Goal: Information Seeking & Learning: Learn about a topic

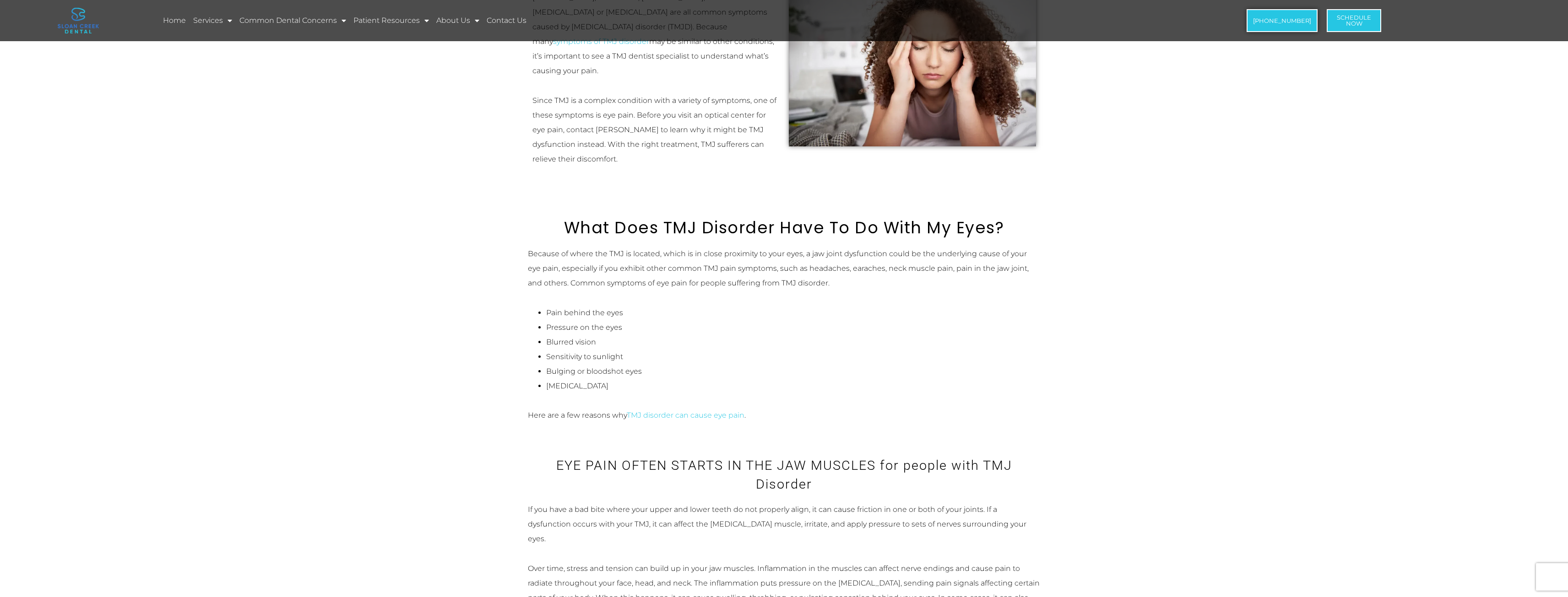
scroll to position [275, 0]
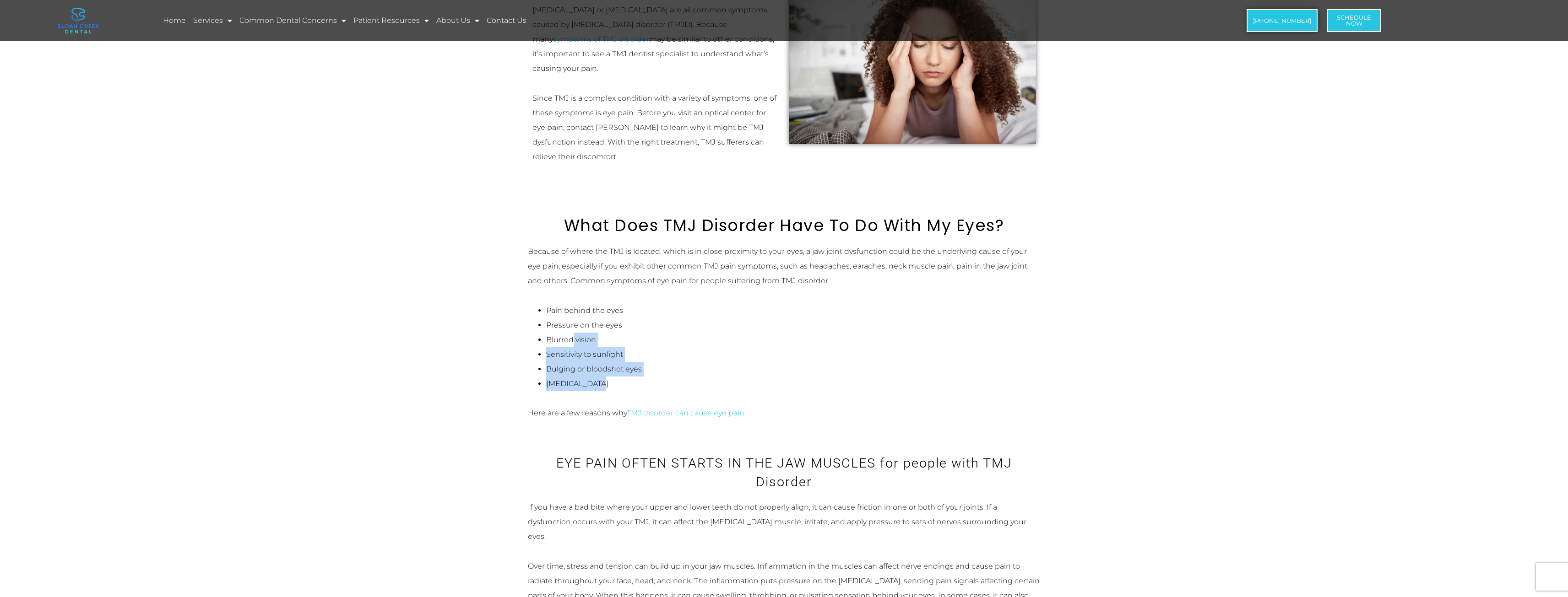
drag, startPoint x: 574, startPoint y: 323, endPoint x: 640, endPoint y: 367, distance: 79.3
click at [640, 367] on ul "Pain behind the eyes Pressure on the eyes Blurred vision Sensitivity to sunligh…" at bounding box center [784, 347] width 513 height 88
click at [640, 377] on li "[MEDICAL_DATA]" at bounding box center [793, 384] width 495 height 15
drag, startPoint x: 639, startPoint y: 367, endPoint x: 633, endPoint y: 367, distance: 6.0
click at [633, 377] on li "[MEDICAL_DATA]" at bounding box center [793, 384] width 495 height 15
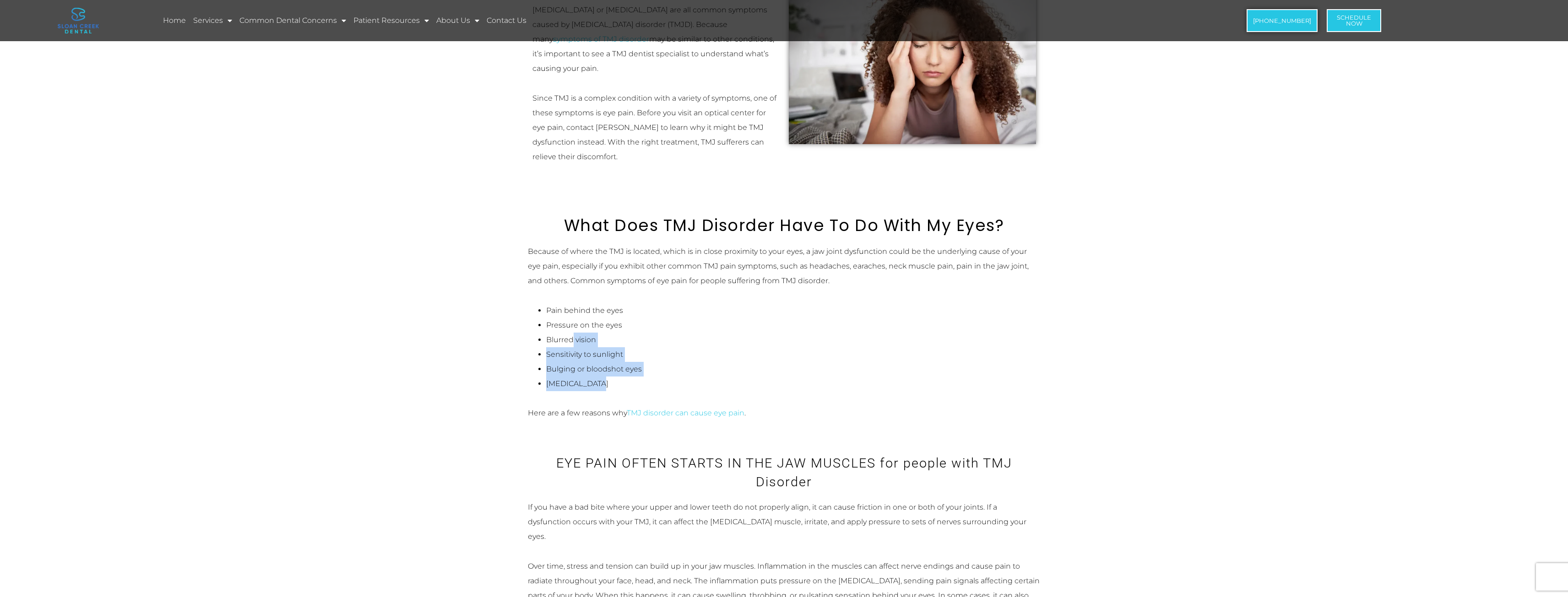
click at [633, 377] on li "[MEDICAL_DATA]" at bounding box center [793, 384] width 495 height 15
drag, startPoint x: 633, startPoint y: 367, endPoint x: 550, endPoint y: 352, distance: 84.3
click at [551, 355] on ul "Pain behind the eyes Pressure on the eyes Blurred vision Sensitivity to sunligh…" at bounding box center [784, 347] width 513 height 88
click at [550, 362] on li "Bulging or bloodshot eyes" at bounding box center [793, 369] width 495 height 15
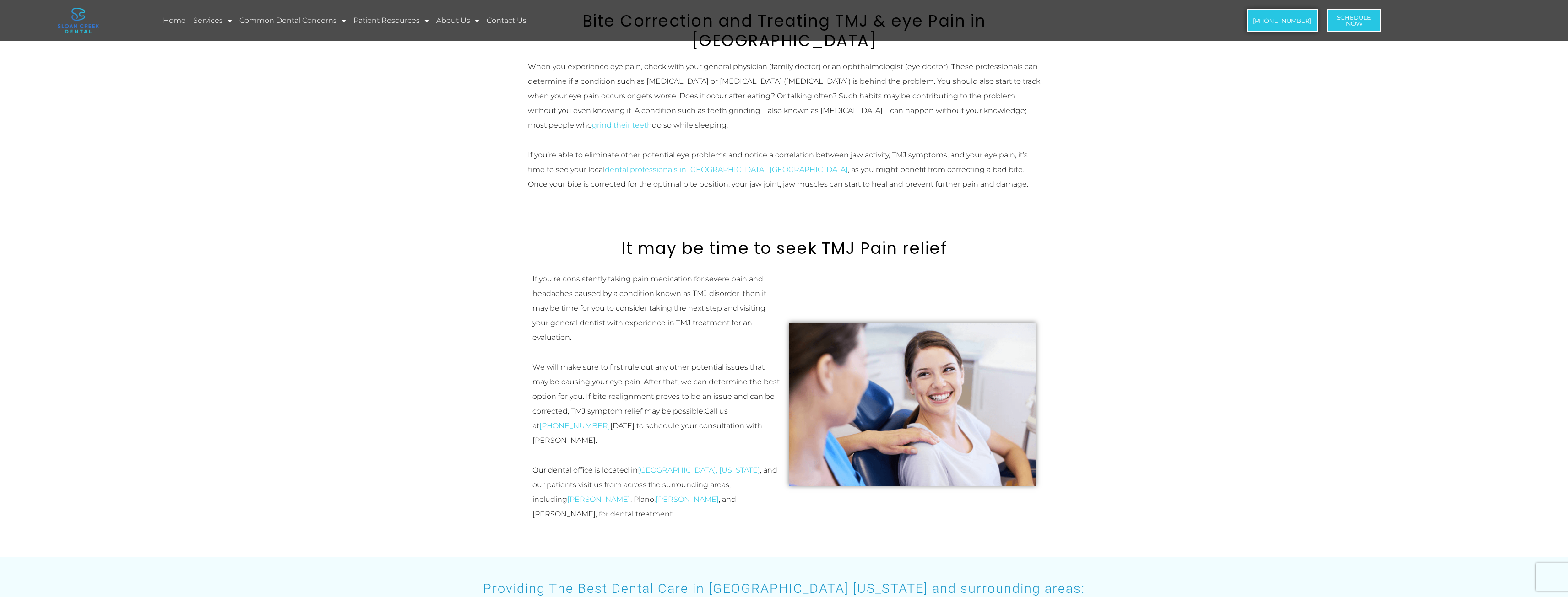
scroll to position [1099, 0]
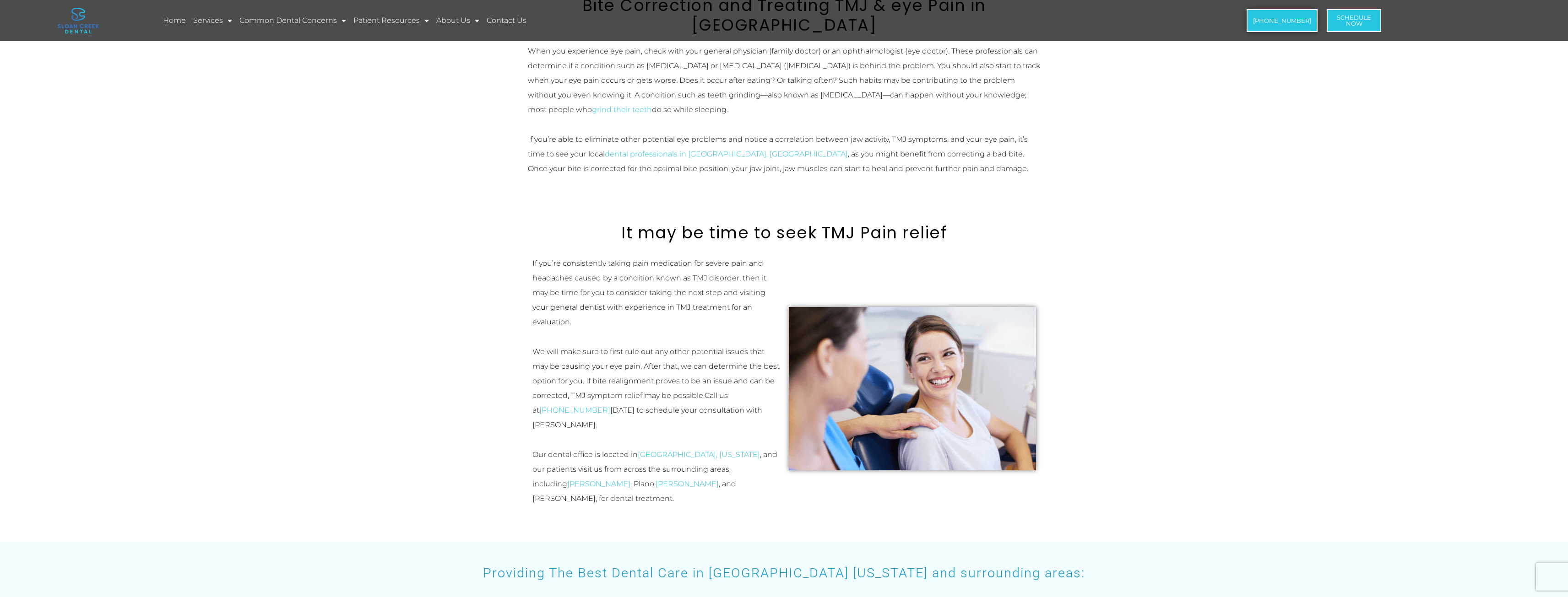
click at [629, 344] on p "We will make sure to first rule out any other potential issues that may be caus…" at bounding box center [656, 388] width 247 height 88
click at [655, 344] on p "We will make sure to first rule out any other potential issues that may be caus…" at bounding box center [656, 388] width 247 height 88
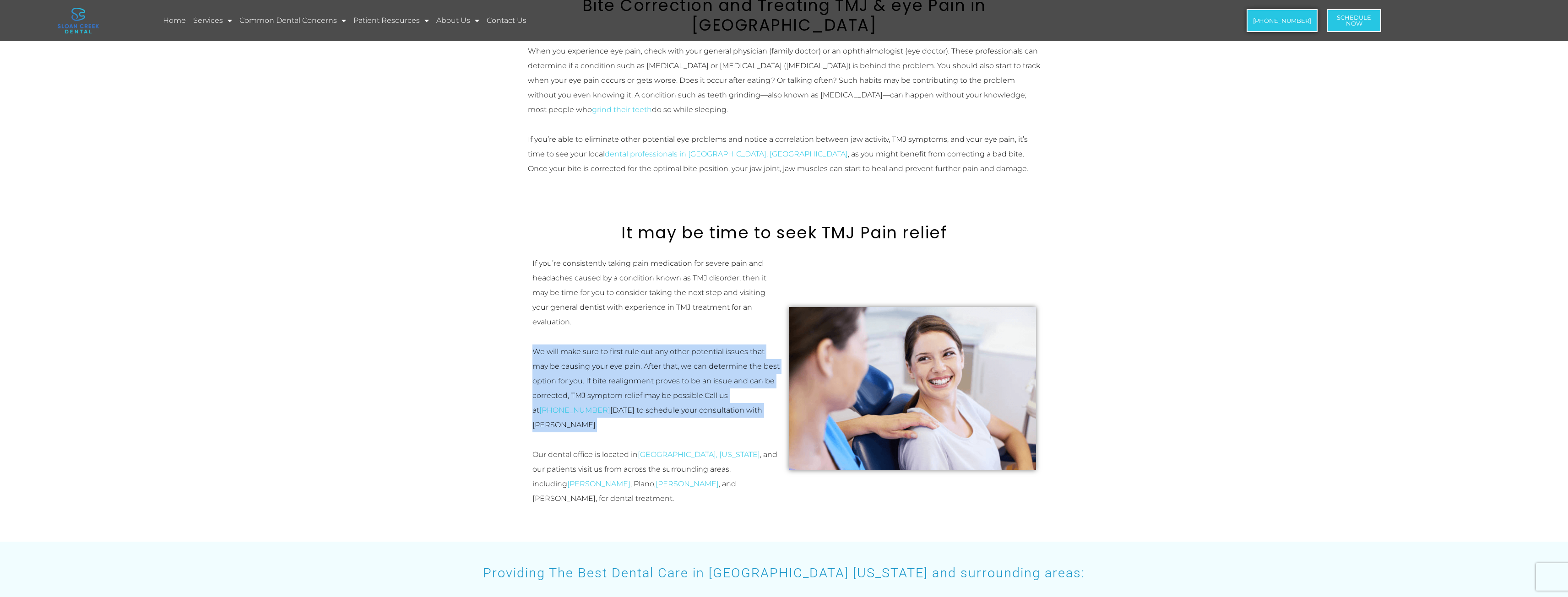
click at [654, 344] on p "We will make sure to first rule out any other potential issues that may be caus…" at bounding box center [656, 388] width 247 height 88
click at [639, 348] on p "We will make sure to first rule out any other potential issues that may be caus…" at bounding box center [656, 388] width 247 height 88
drag, startPoint x: 650, startPoint y: 350, endPoint x: 529, endPoint y: 301, distance: 130.5
click at [529, 301] on div "If you’re consistently taking pain medication for severe pain and headaches cau…" at bounding box center [655, 388] width 256 height 274
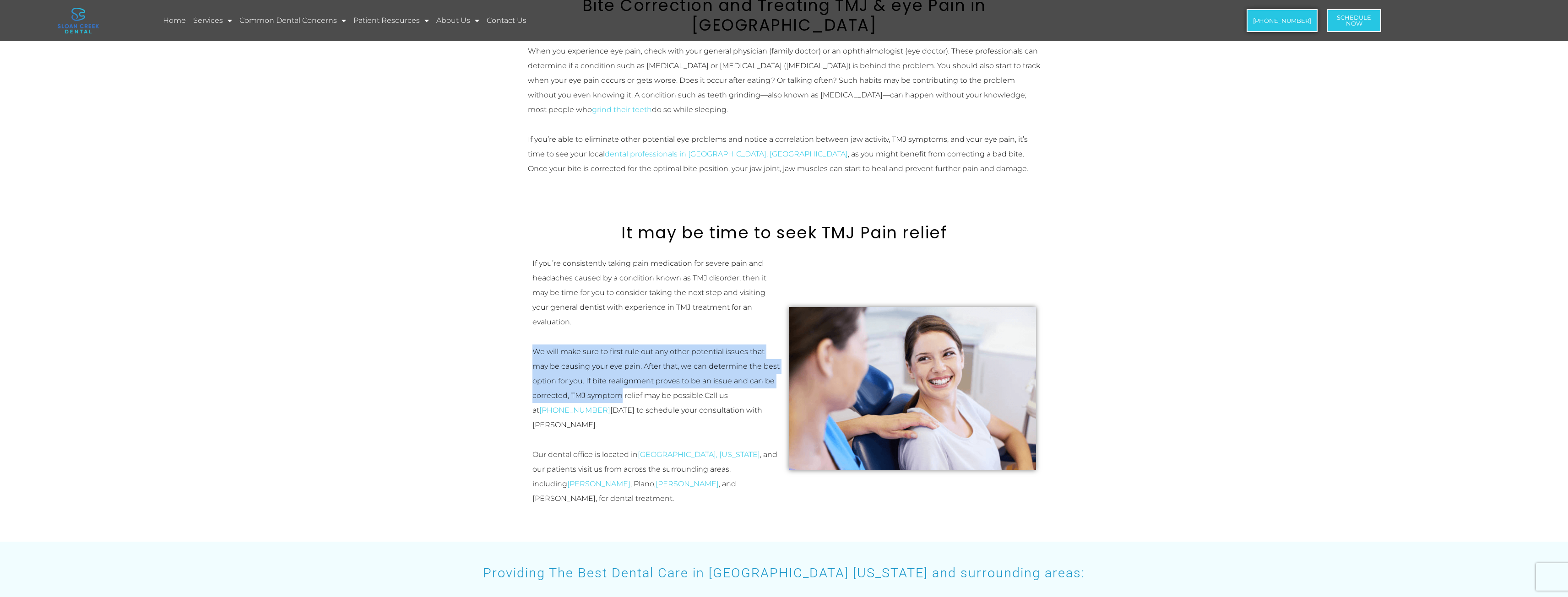
drag, startPoint x: 529, startPoint y: 301, endPoint x: 605, endPoint y: 350, distance: 90.4
click at [605, 350] on div "If you’re consistently taking pain medication for severe pain and headaches cau…" at bounding box center [655, 388] width 256 height 274
click at [605, 350] on p "We will make sure to first rule out any other potential issues that may be caus…" at bounding box center [656, 388] width 247 height 88
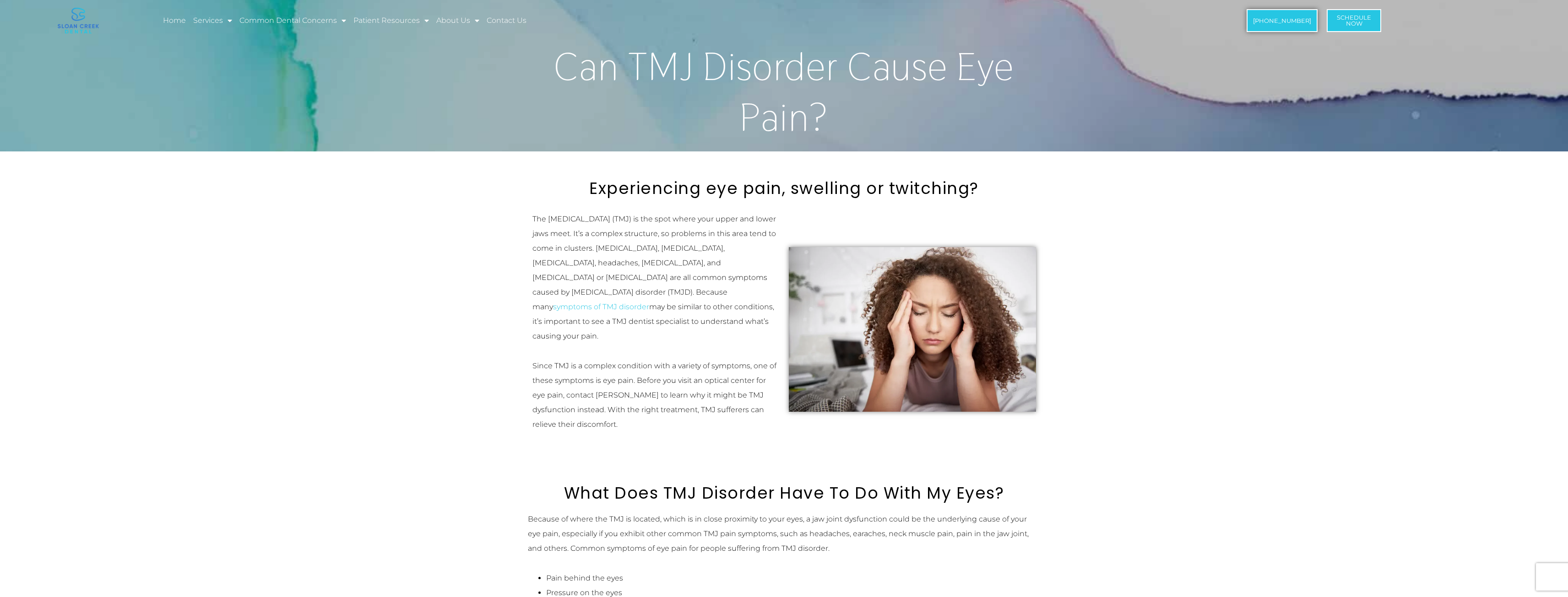
scroll to position [0, 0]
